Goal: Transaction & Acquisition: Purchase product/service

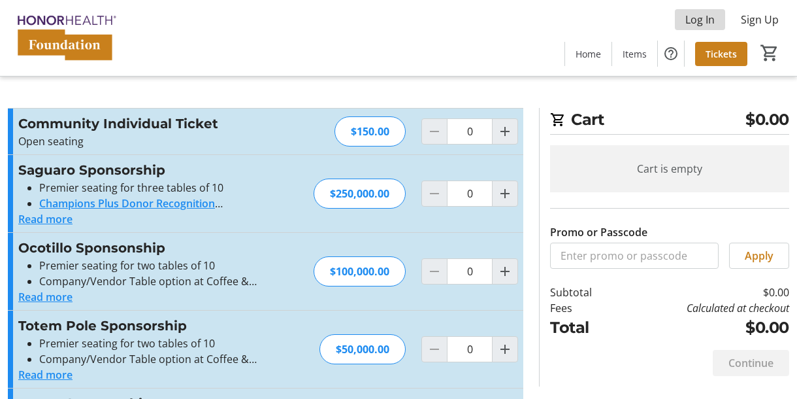
click at [714, 23] on span "Log In" at bounding box center [700, 20] width 29 height 16
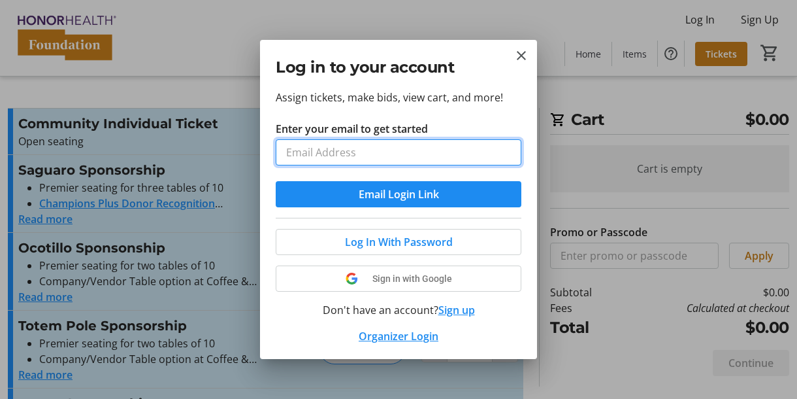
click at [458, 157] on input "Enter your email to get started" at bounding box center [399, 152] width 246 height 26
type input "grubenstein@honorhealth.com"
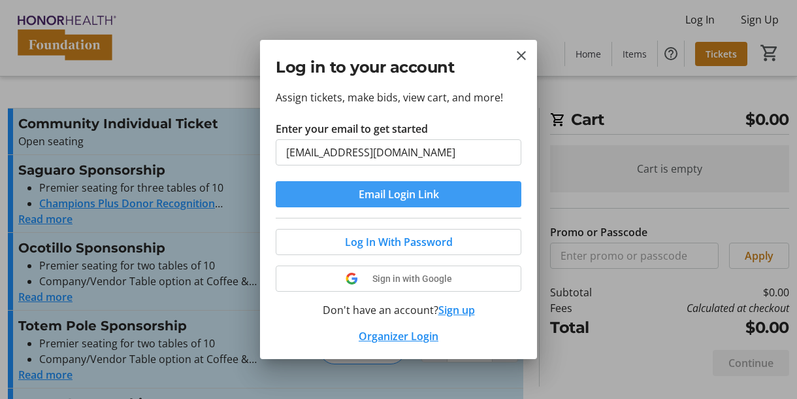
click at [380, 195] on span "Email Login Link" at bounding box center [399, 194] width 80 height 16
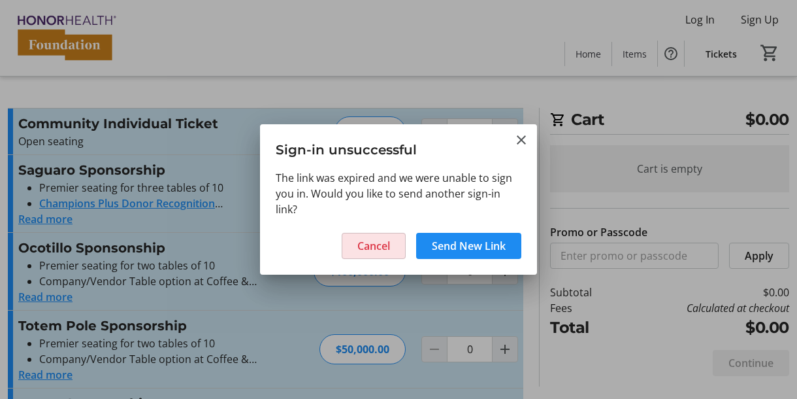
click at [362, 246] on span "Cancel" at bounding box center [373, 246] width 33 height 16
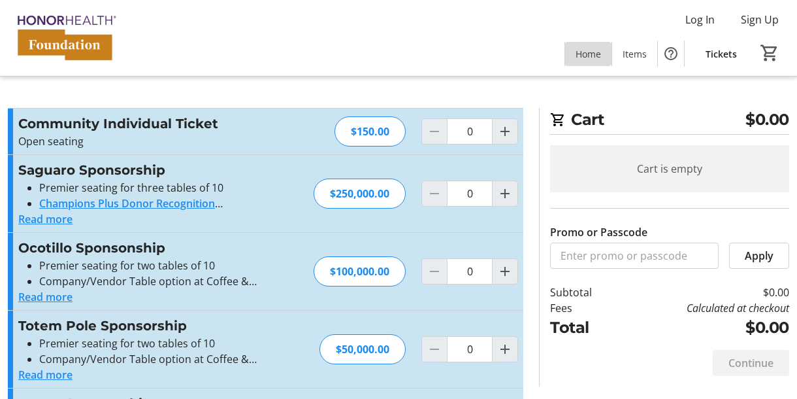
click at [600, 54] on span "Home" at bounding box center [588, 54] width 25 height 14
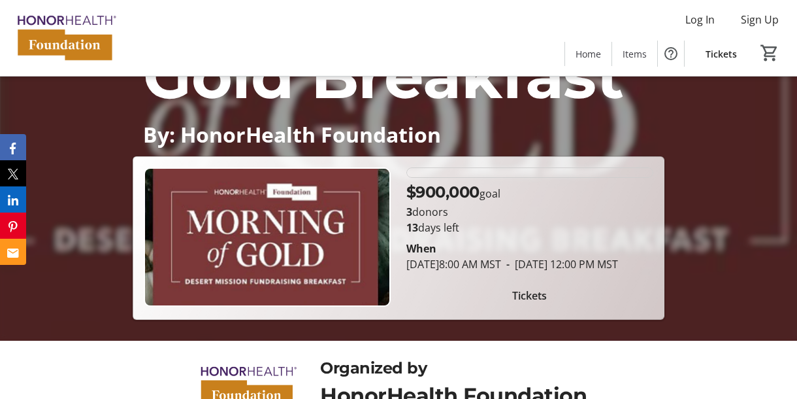
scroll to position [237, 0]
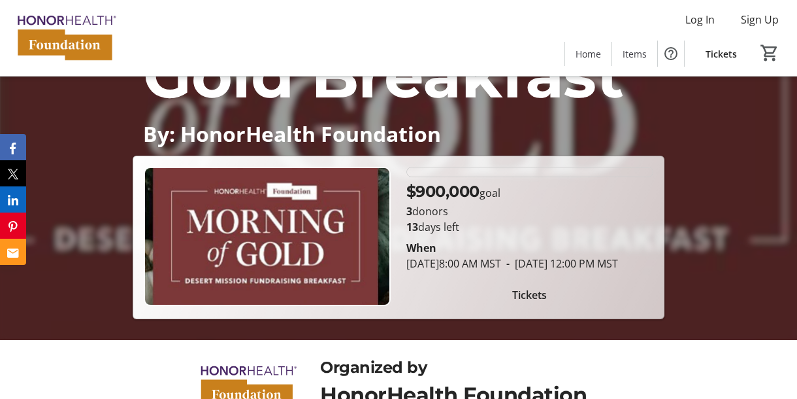
click at [528, 303] on span "Tickets" at bounding box center [529, 295] width 35 height 16
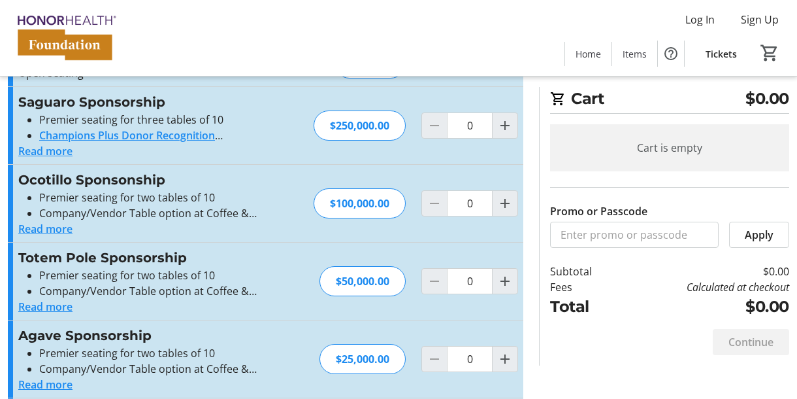
scroll to position [65, 0]
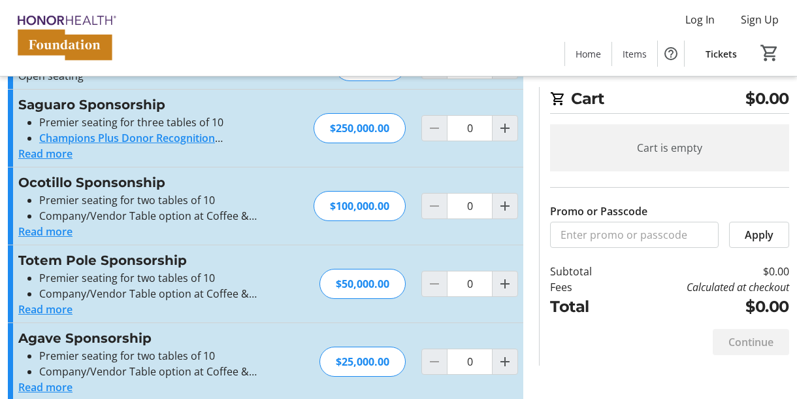
click at [67, 157] on button "Read more" at bounding box center [45, 154] width 54 height 16
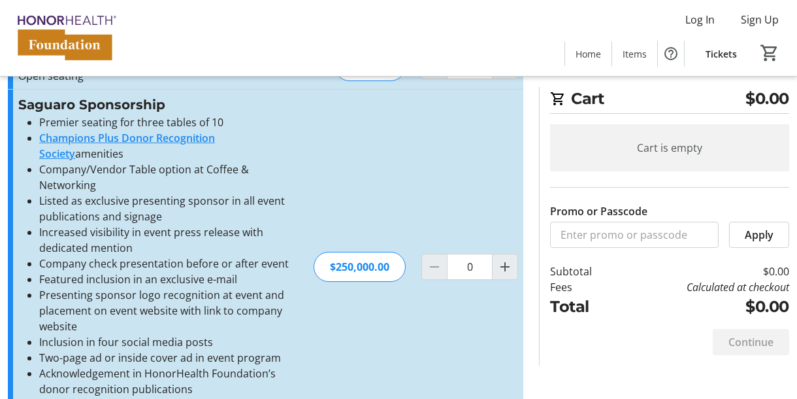
scroll to position [0, 0]
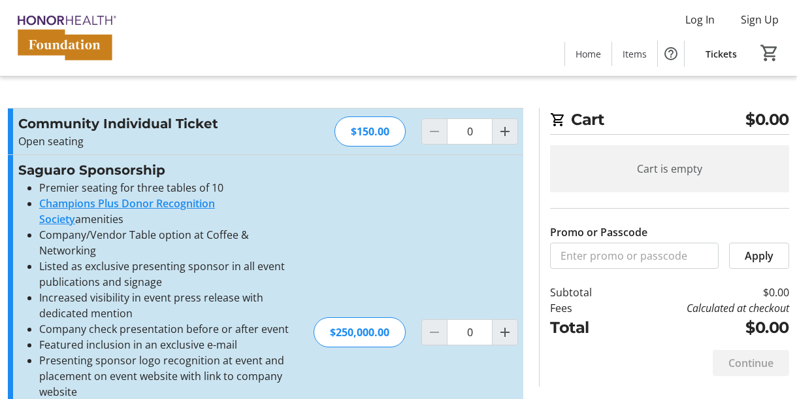
click at [731, 57] on span "Tickets" at bounding box center [721, 54] width 31 height 14
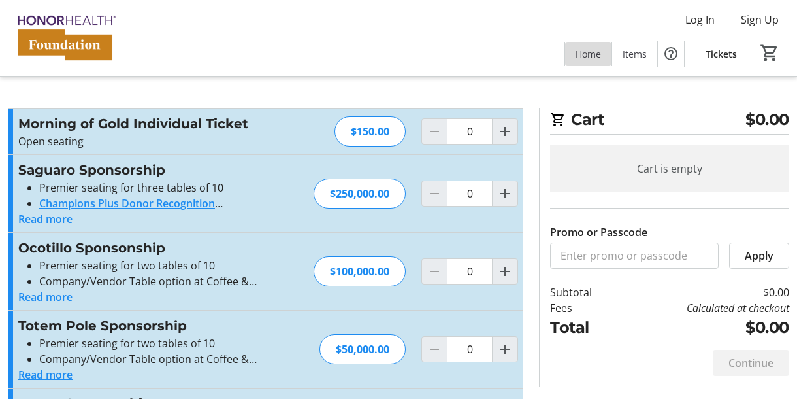
click at [595, 55] on span "Home" at bounding box center [588, 54] width 25 height 14
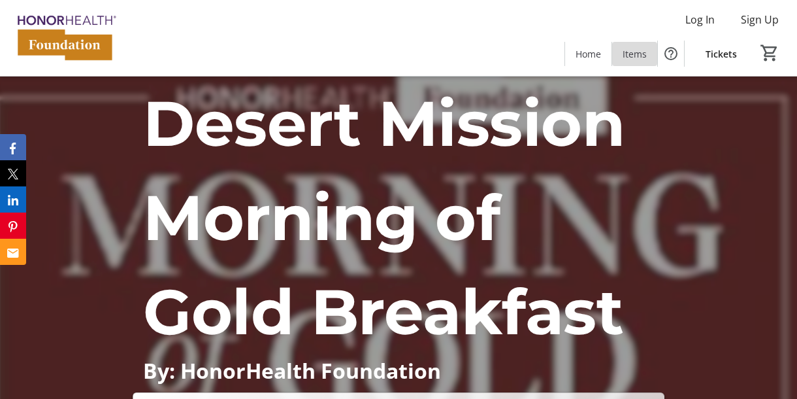
click at [640, 56] on span "Items" at bounding box center [635, 54] width 24 height 14
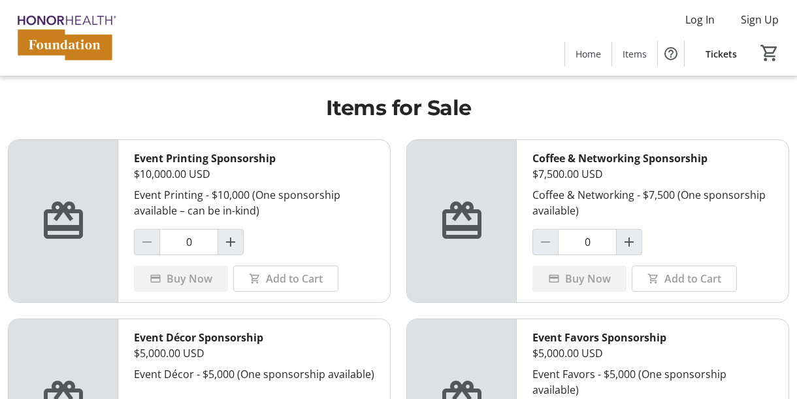
click at [717, 56] on span "Tickets" at bounding box center [721, 54] width 31 height 14
